Goal: Entertainment & Leisure: Consume media (video, audio)

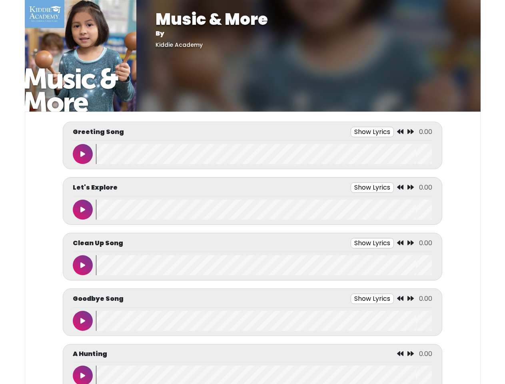
click at [372, 132] on button "Show Lyrics" at bounding box center [372, 132] width 43 height 10
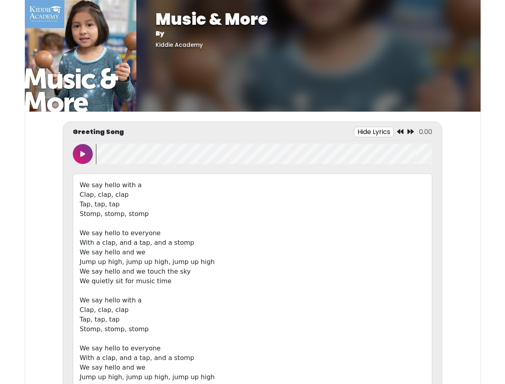
click at [401, 132] on icon at bounding box center [400, 131] width 6 height 6
click at [411, 132] on icon at bounding box center [411, 131] width 6 height 6
click at [83, 154] on icon at bounding box center [82, 154] width 5 height 6
click at [264, 154] on wave at bounding box center [264, 154] width 336 height 20
click at [372, 188] on div "We say hello with a Clap, clap, clap Tap, tap, tap Stomp, stomp, stomp We say h…" at bounding box center [252, 291] width 359 height 234
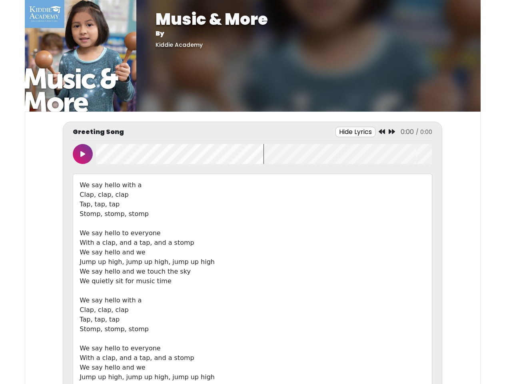
click at [401, 188] on div "We say hello with a Clap, clap, clap Tap, tap, tap Stomp, stomp, stomp We say h…" at bounding box center [252, 291] width 359 height 234
click at [411, 188] on div "We say hello with a Clap, clap, clap Tap, tap, tap Stomp, stomp, stomp We say h…" at bounding box center [252, 291] width 359 height 234
click at [83, 210] on div "We say hello with a Clap, clap, clap Tap, tap, tap Stomp, stomp, stomp We say h…" at bounding box center [252, 291] width 359 height 234
click at [264, 210] on div "We say hello with a Clap, clap, clap Tap, tap, tap Stomp, stomp, stomp We say h…" at bounding box center [252, 291] width 359 height 234
